Goal: Find specific page/section: Find specific page/section

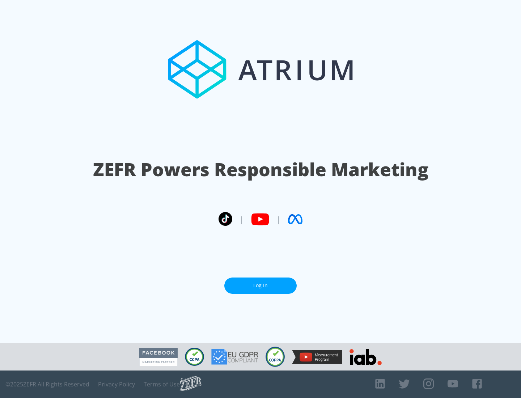
click at [261, 286] on link "Log In" at bounding box center [260, 286] width 72 height 16
